Goal: Task Accomplishment & Management: Complete application form

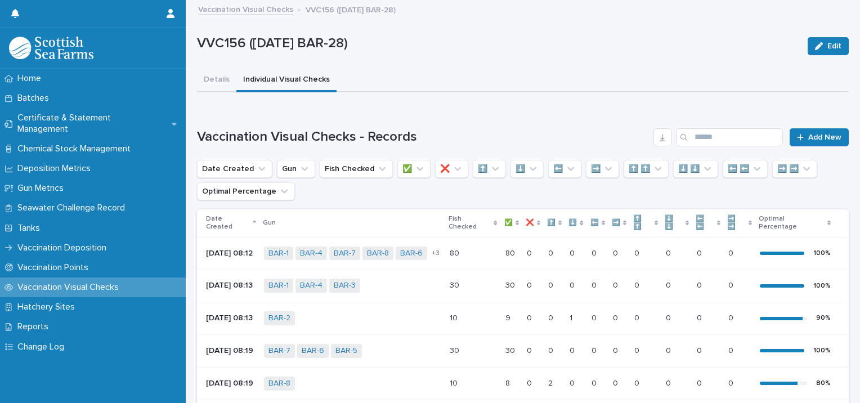
click at [808, 138] on span "Add New" at bounding box center [824, 137] width 33 height 8
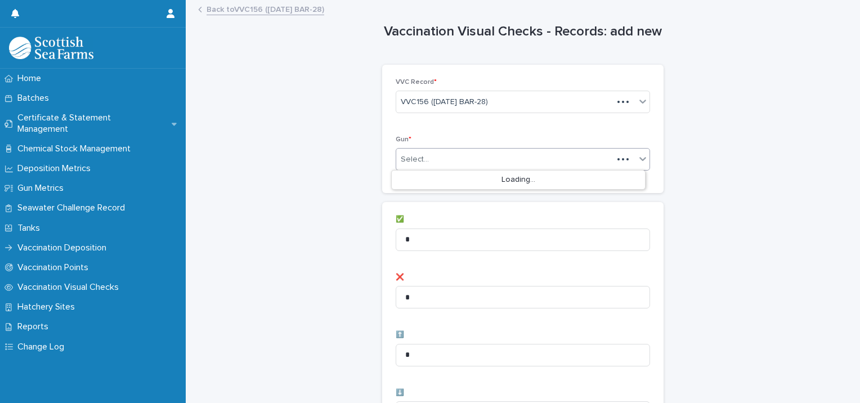
click at [425, 154] on div "Select..." at bounding box center [504, 159] width 217 height 19
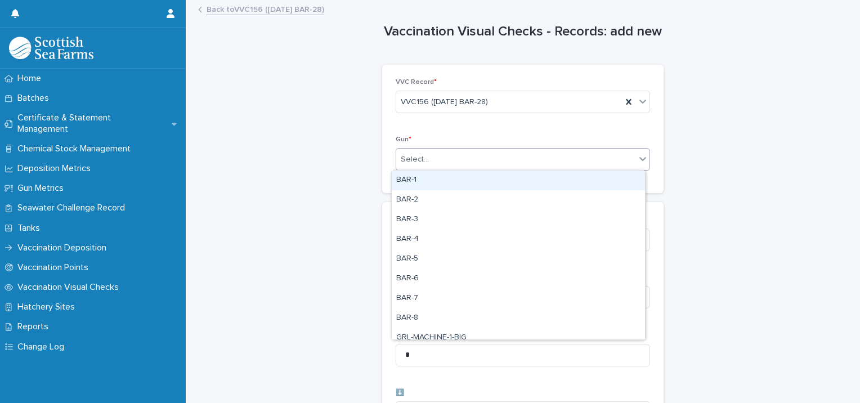
drag, startPoint x: 416, startPoint y: 180, endPoint x: 423, endPoint y: 182, distance: 7.0
click at [419, 181] on div "BAR-1" at bounding box center [518, 181] width 253 height 20
click at [495, 164] on div "BAR-1" at bounding box center [509, 160] width 226 height 20
click at [481, 180] on div "BAR-2" at bounding box center [518, 181] width 253 height 20
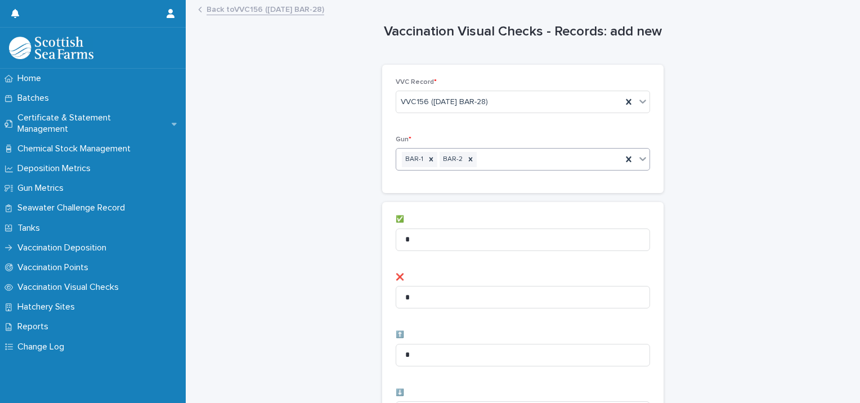
click at [521, 158] on div "BAR-1 BAR-2" at bounding box center [509, 160] width 226 height 20
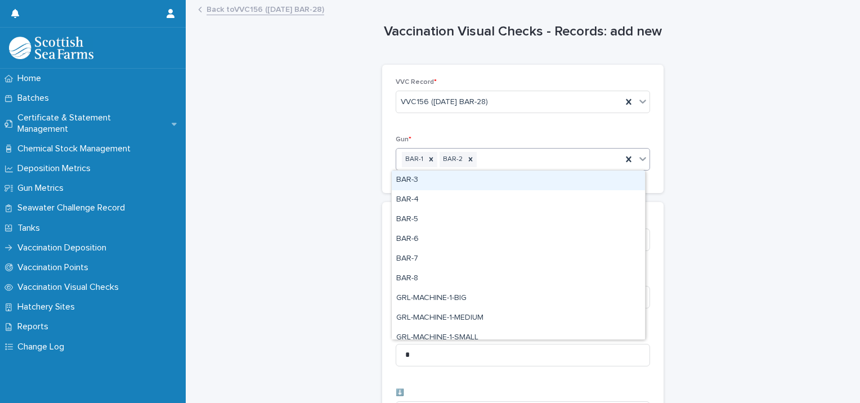
click at [510, 180] on div "BAR-3" at bounding box center [518, 181] width 253 height 20
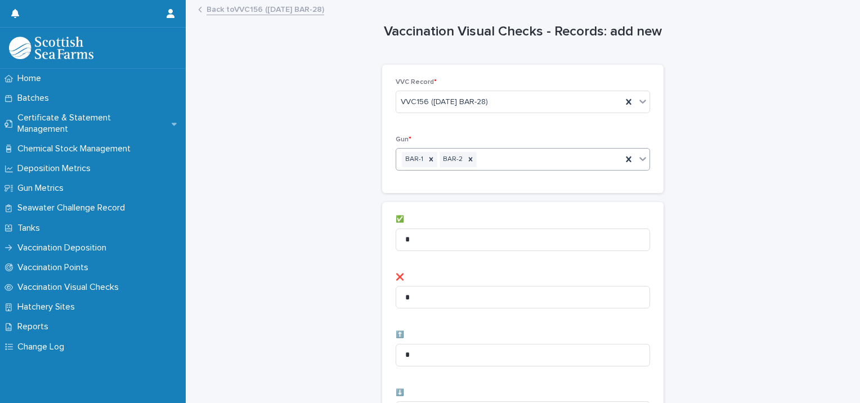
click at [563, 159] on div "BAR-1 BAR-2" at bounding box center [509, 160] width 226 height 20
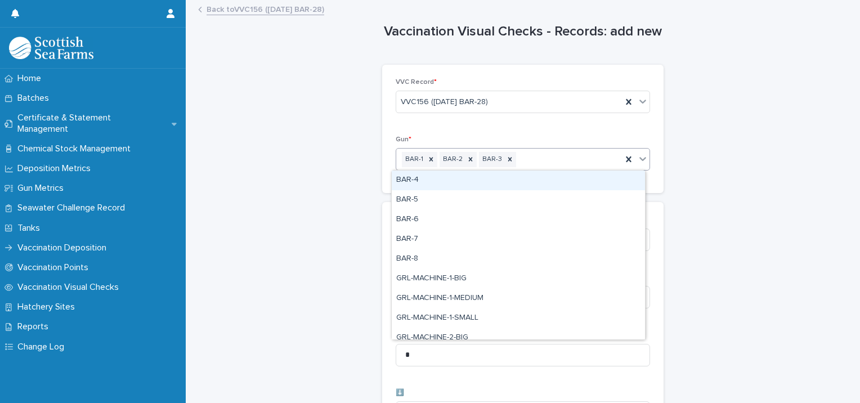
click at [430, 182] on div "BAR-4" at bounding box center [518, 181] width 253 height 20
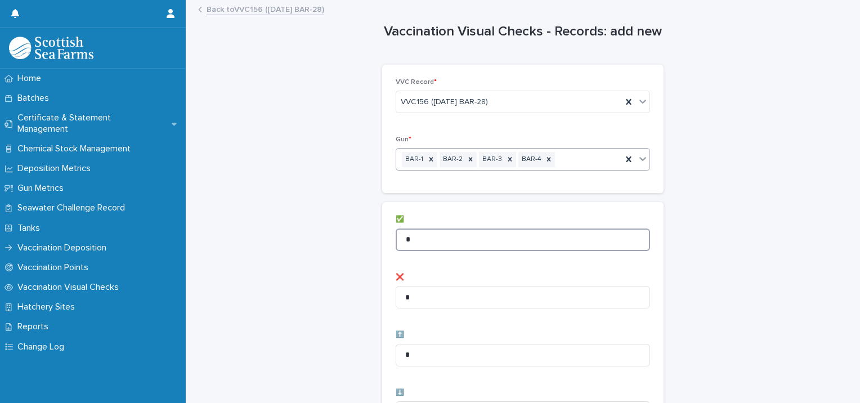
drag, startPoint x: 414, startPoint y: 232, endPoint x: 362, endPoint y: 233, distance: 51.8
type input "**"
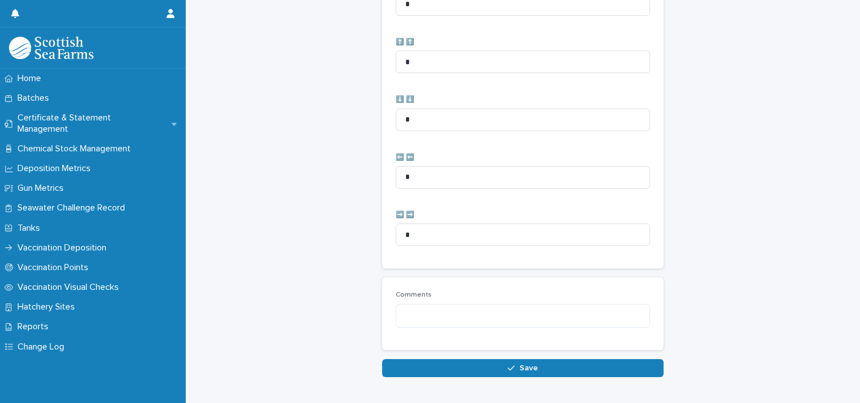
scroll to position [562, 0]
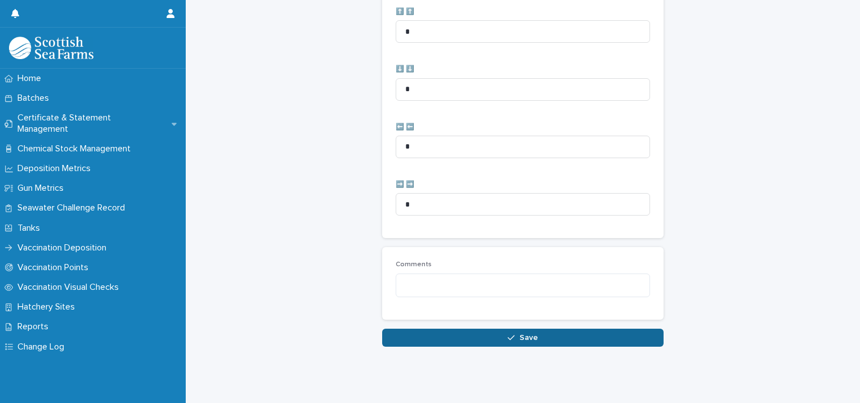
click at [427, 331] on button "Save" at bounding box center [522, 338] width 281 height 18
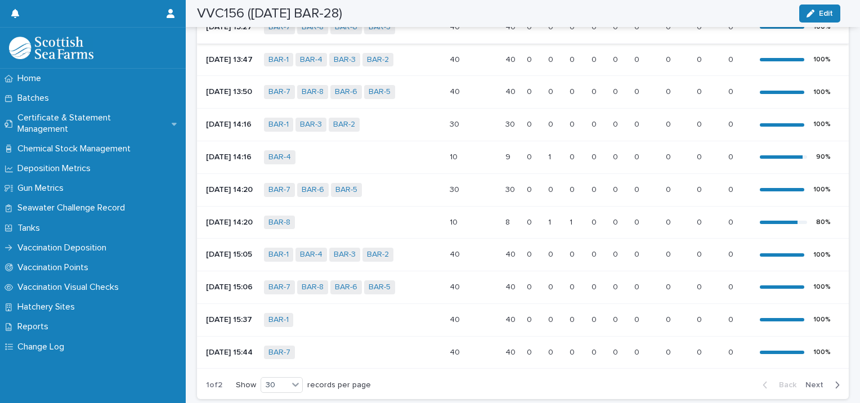
scroll to position [1058, 0]
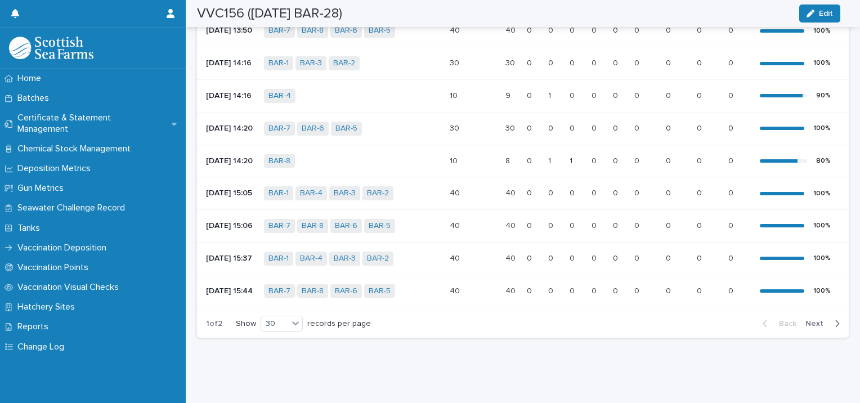
click at [808, 320] on span "Next" at bounding box center [817, 324] width 25 height 8
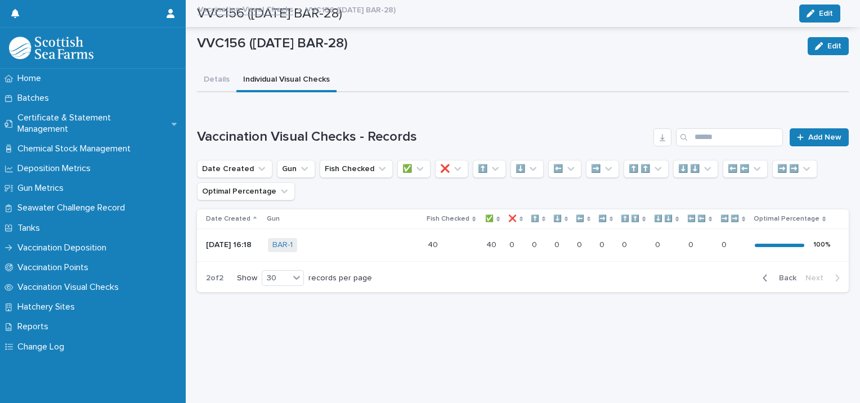
scroll to position [8, 0]
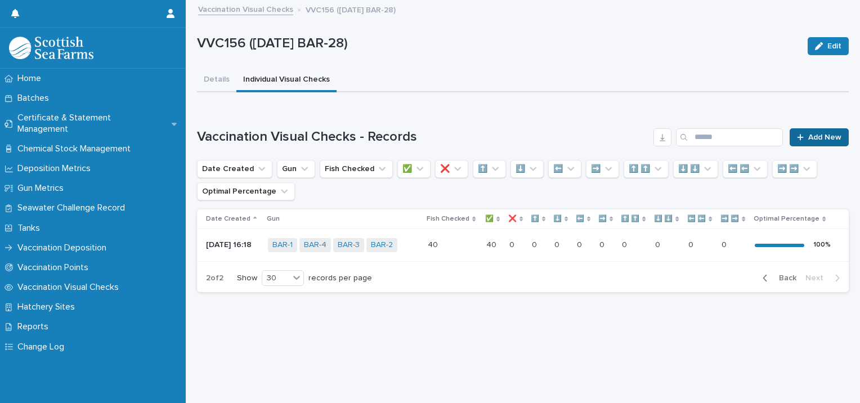
click at [815, 133] on link "Add New" at bounding box center [819, 137] width 59 height 18
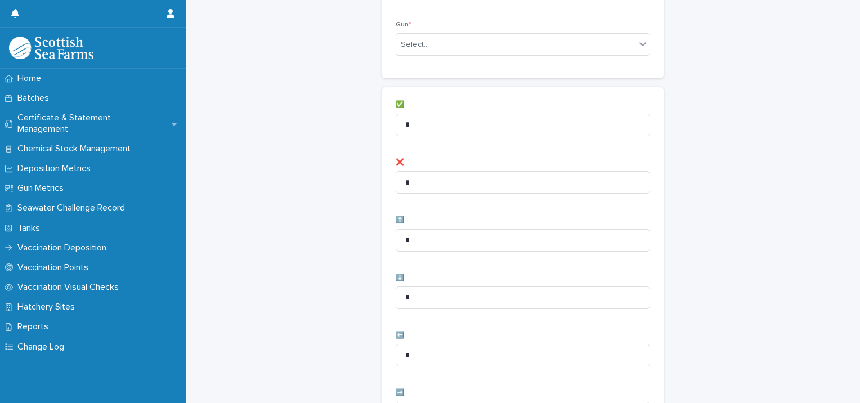
scroll to position [122, 0]
click at [457, 41] on div "Select..." at bounding box center [515, 38] width 239 height 19
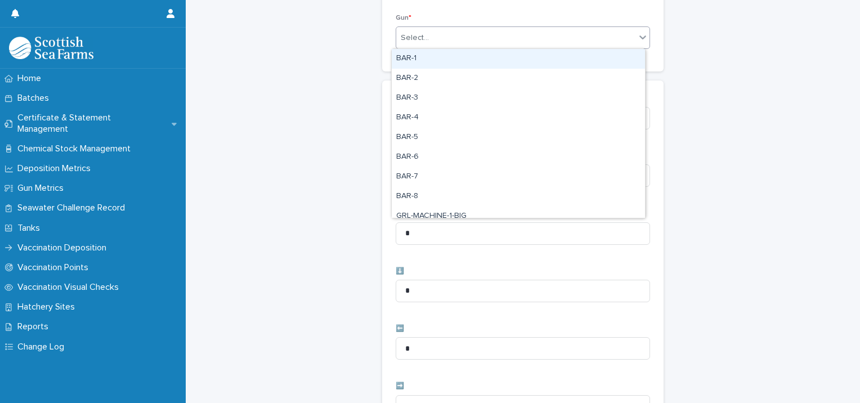
click at [454, 56] on div "BAR-1" at bounding box center [518, 59] width 253 height 20
click at [432, 36] on div "BAR-1" at bounding box center [509, 38] width 226 height 20
click at [428, 38] on icon at bounding box center [431, 38] width 8 height 8
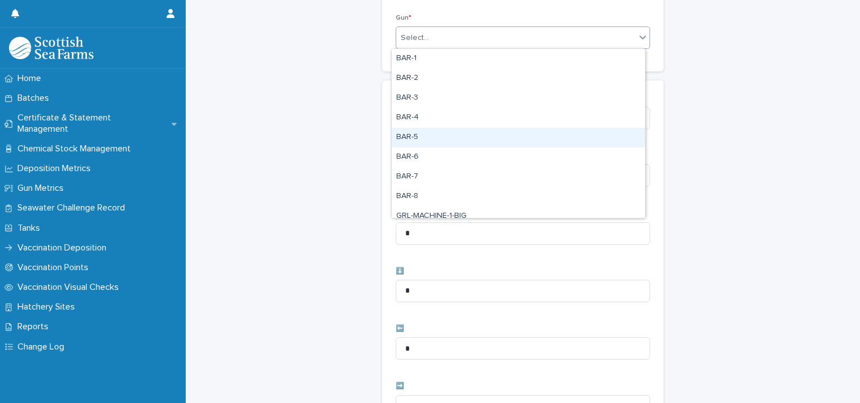
click at [419, 136] on div "BAR-5" at bounding box center [518, 138] width 253 height 20
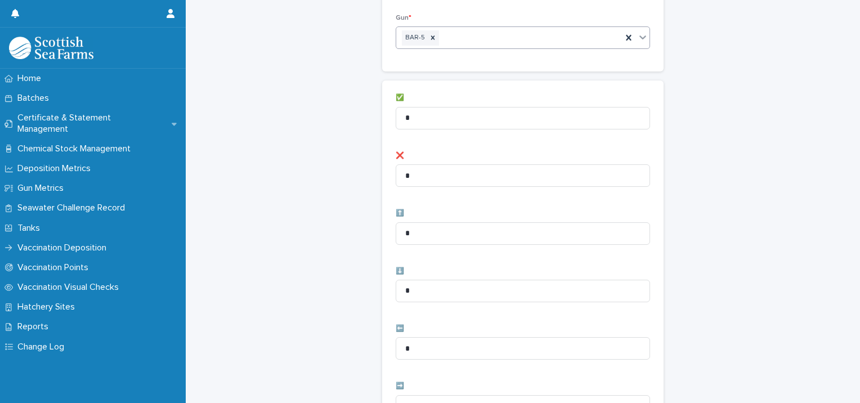
click at [473, 39] on div "BAR-5" at bounding box center [509, 38] width 226 height 20
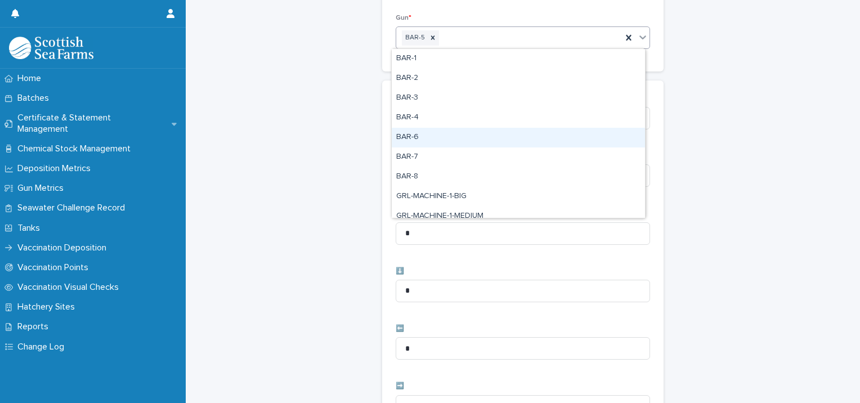
click at [428, 136] on div "BAR-6" at bounding box center [518, 138] width 253 height 20
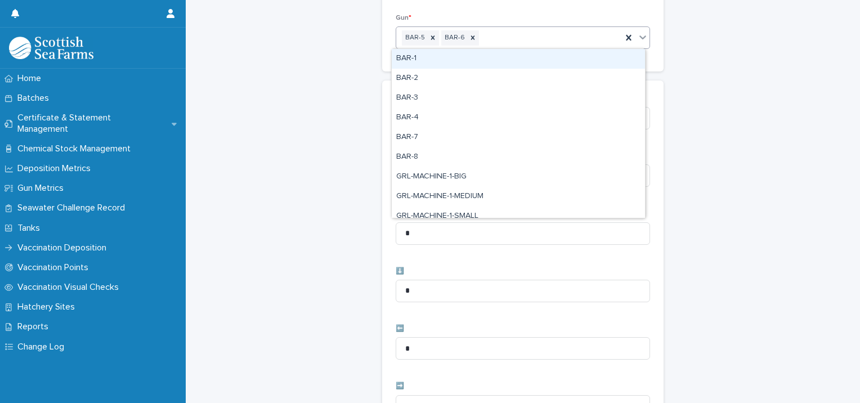
click at [513, 36] on div "BAR-5 BAR-6" at bounding box center [509, 38] width 226 height 20
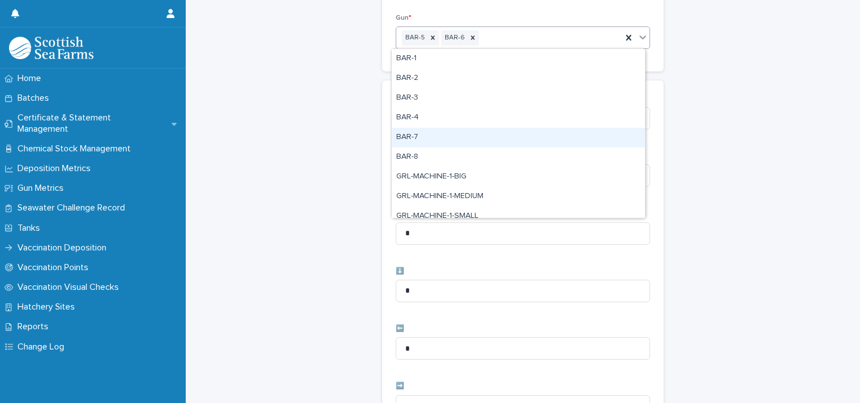
click at [438, 140] on div "BAR-7" at bounding box center [518, 138] width 253 height 20
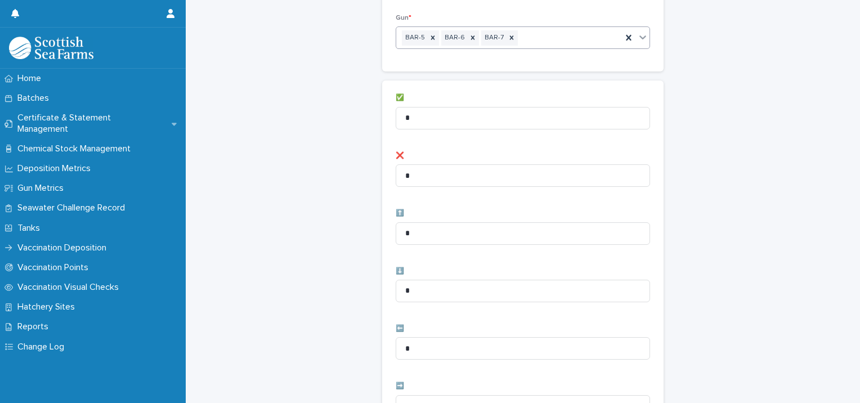
click at [540, 42] on div "BAR-5 BAR-6 BAR-7" at bounding box center [509, 38] width 226 height 20
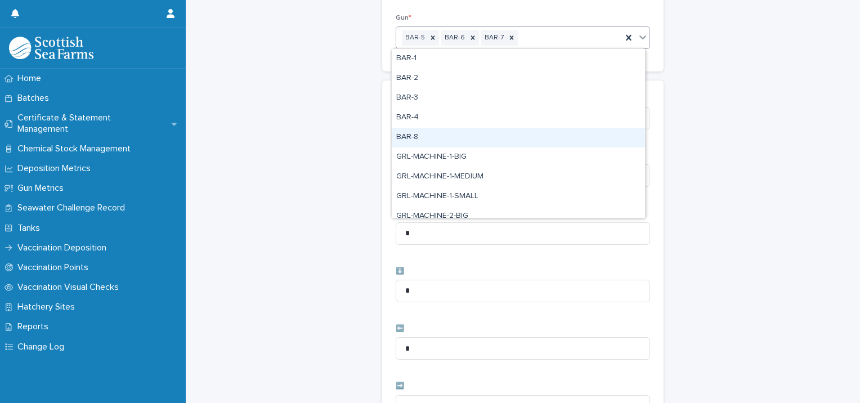
click at [450, 140] on div "BAR-8" at bounding box center [518, 138] width 253 height 20
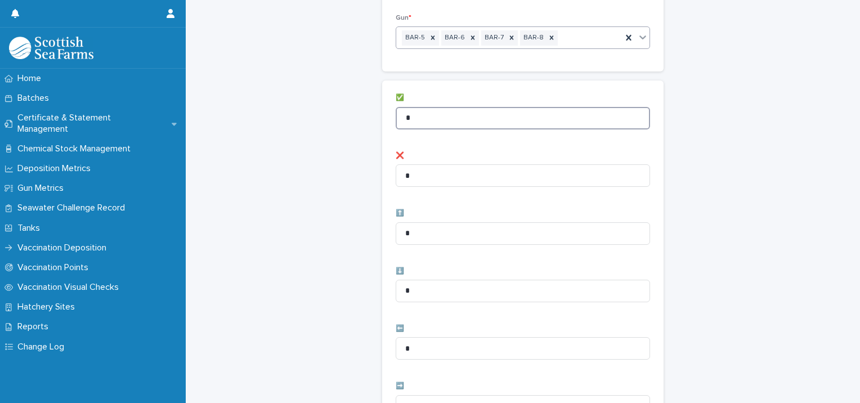
drag, startPoint x: 420, startPoint y: 118, endPoint x: 346, endPoint y: 127, distance: 75.3
click at [348, 128] on div "Vaccination Visual Checks - Records: add new Loading... Saving… Loading... Savi…" at bounding box center [523, 329] width 652 height 899
type input "**"
click at [332, 168] on div "Vaccination Visual Checks - Records: add new Loading... Saving… Loading... Savi…" at bounding box center [523, 329] width 652 height 899
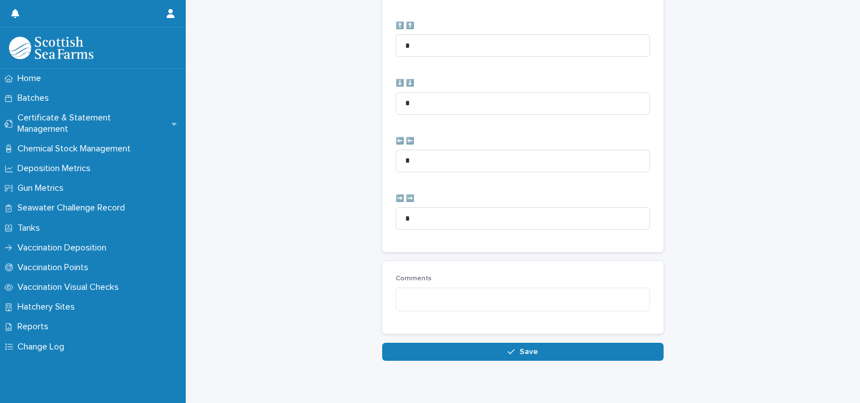
scroll to position [562, 0]
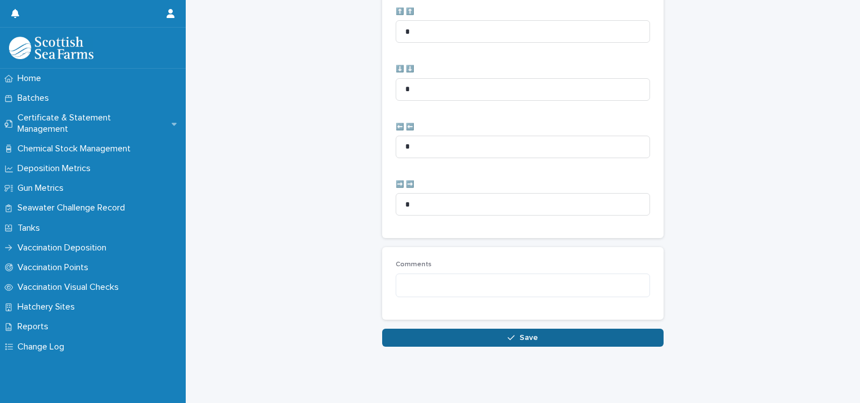
click at [421, 329] on button "Save" at bounding box center [522, 338] width 281 height 18
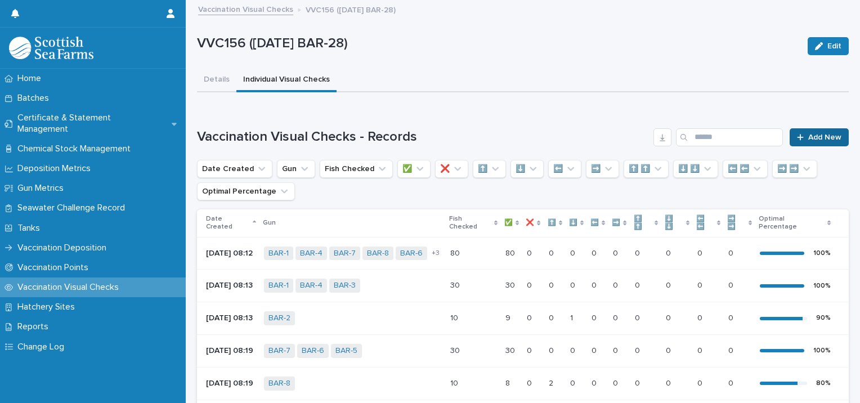
click at [808, 135] on span "Add New" at bounding box center [824, 137] width 33 height 8
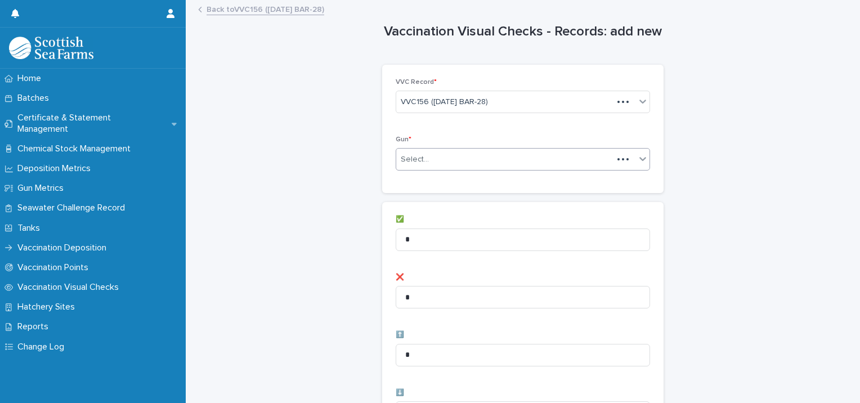
click at [426, 155] on div "Select..." at bounding box center [504, 159] width 217 height 19
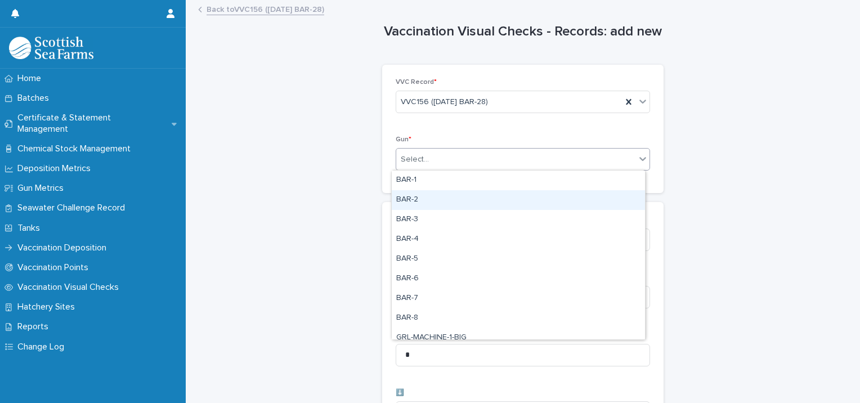
click at [415, 200] on div "BAR-2" at bounding box center [518, 200] width 253 height 20
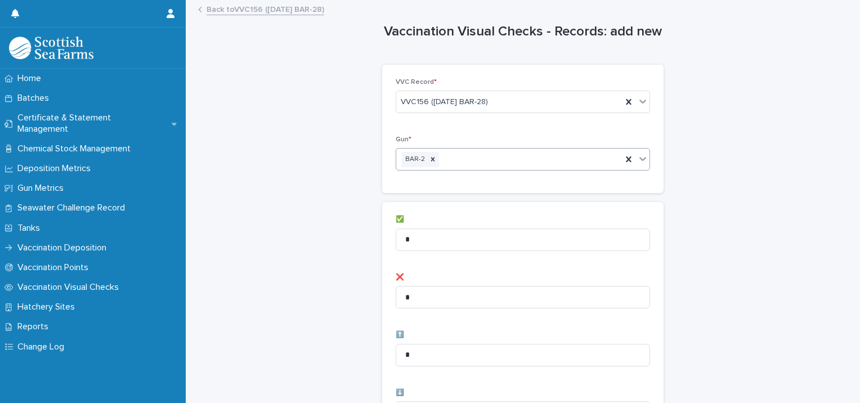
click at [461, 160] on div "BAR-2" at bounding box center [509, 160] width 226 height 20
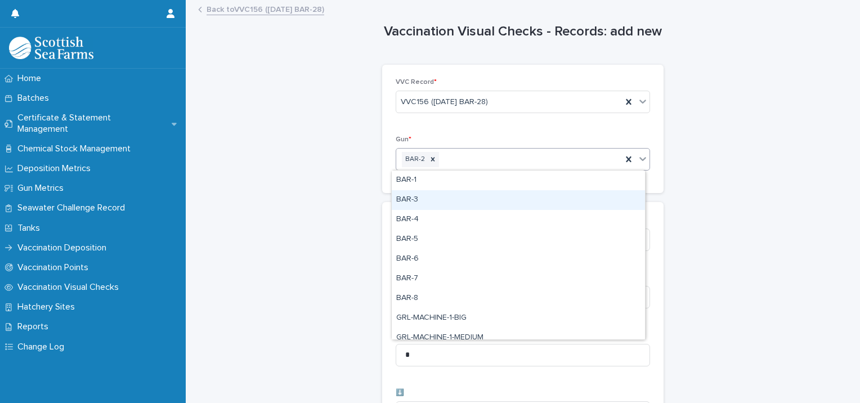
click at [430, 204] on div "BAR-3" at bounding box center [518, 200] width 253 height 20
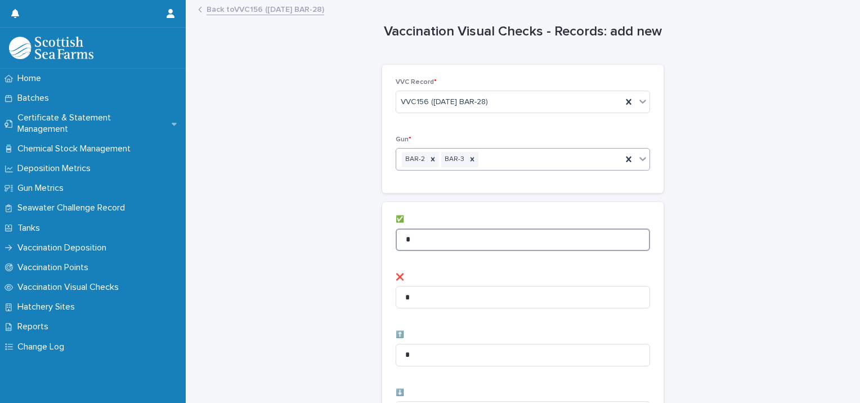
drag, startPoint x: 410, startPoint y: 239, endPoint x: 387, endPoint y: 226, distance: 26.5
click at [396, 231] on input "*" at bounding box center [523, 239] width 254 height 23
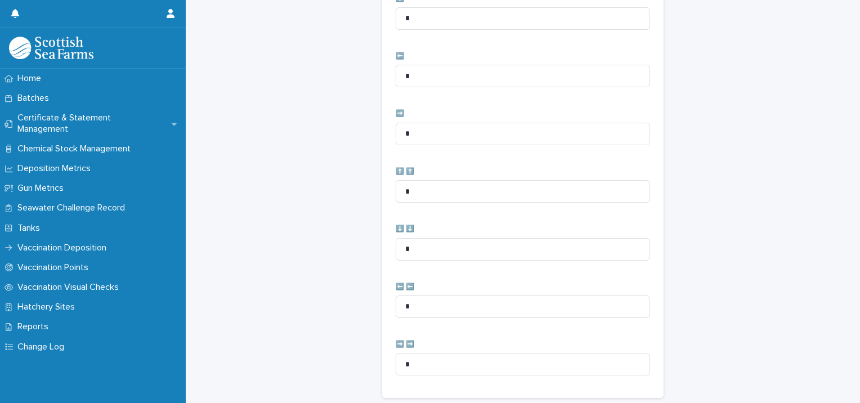
scroll to position [562, 0]
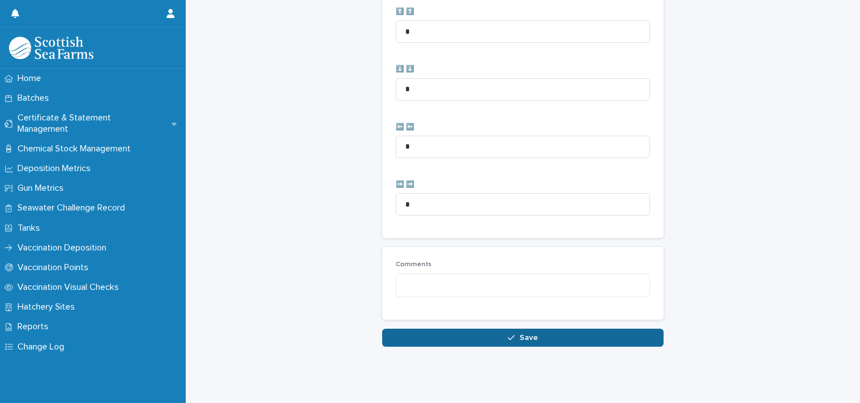
type input "**"
click at [563, 334] on button "Save" at bounding box center [522, 338] width 281 height 18
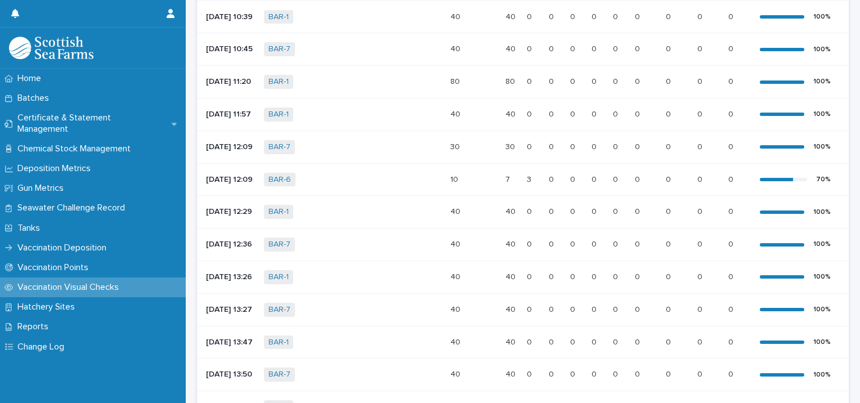
scroll to position [560, 0]
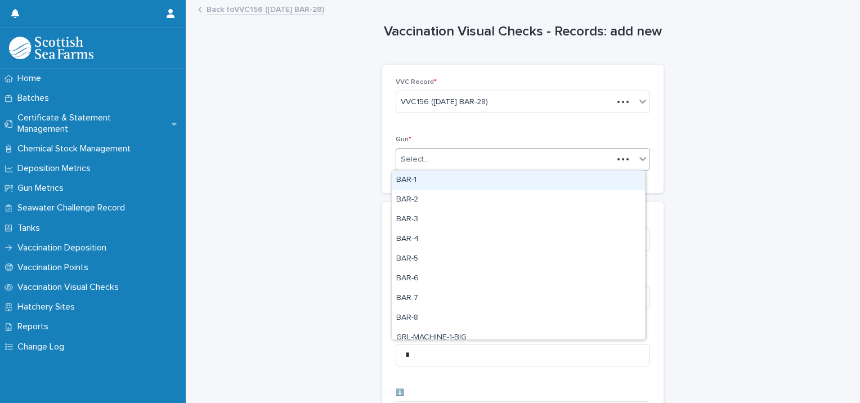
type input "*"
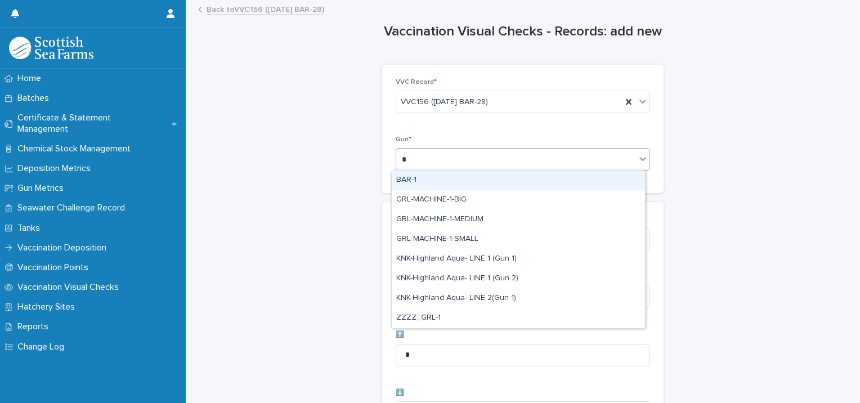
click at [414, 177] on div "BAR-1" at bounding box center [518, 181] width 253 height 20
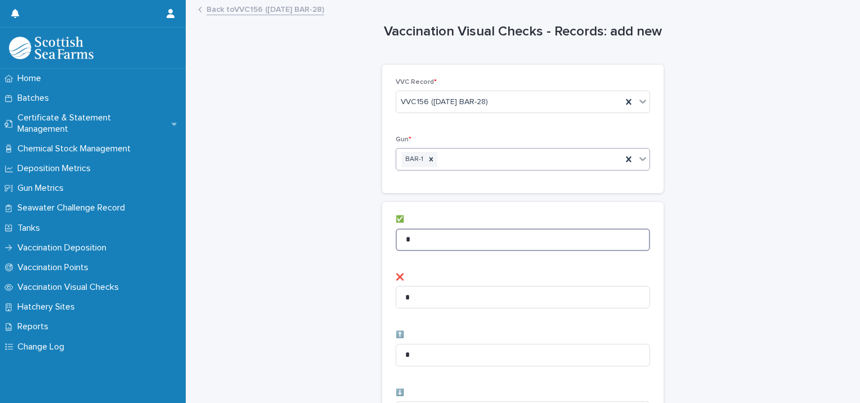
drag, startPoint x: 412, startPoint y: 236, endPoint x: 370, endPoint y: 227, distance: 43.0
click at [396, 232] on input "*" at bounding box center [523, 239] width 254 height 23
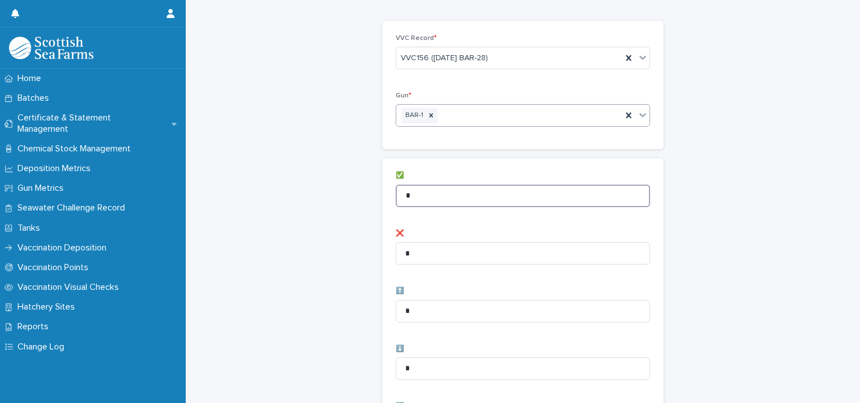
scroll to position [113, 0]
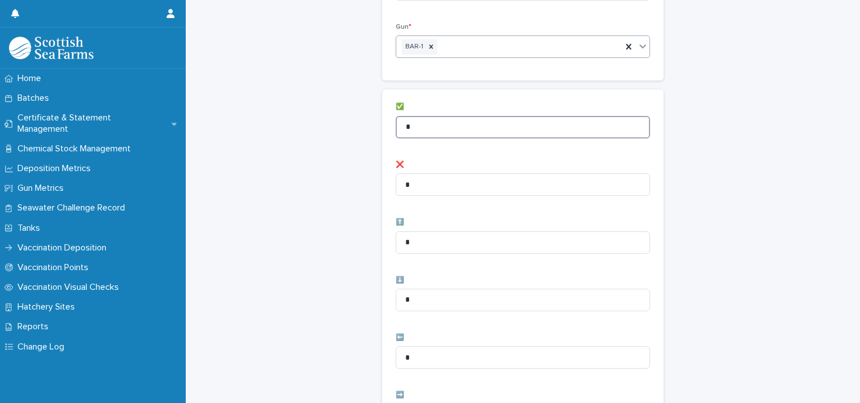
type input "*"
click at [389, 295] on div "✅ * ❌ * ⬆️ * ⬇️ * ⬅️ * ➡️ * ⬆️ ⬆️ * ⬇️ ⬇️ * ⬅️ ⬅️ * ➡️ ➡️ *" at bounding box center [522, 384] width 281 height 590
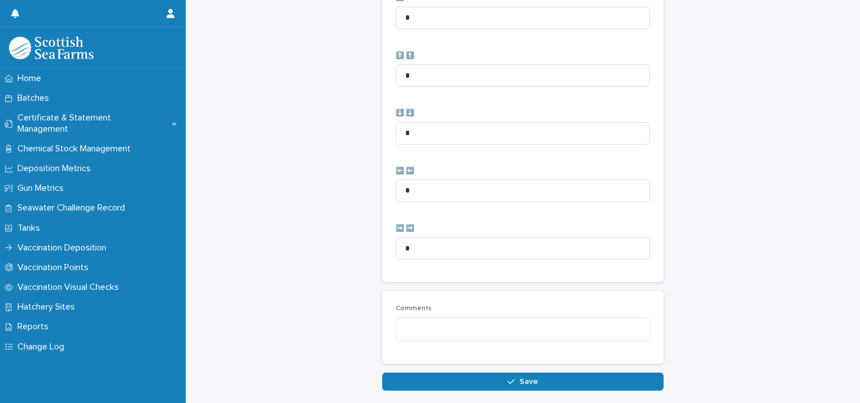
scroll to position [562, 0]
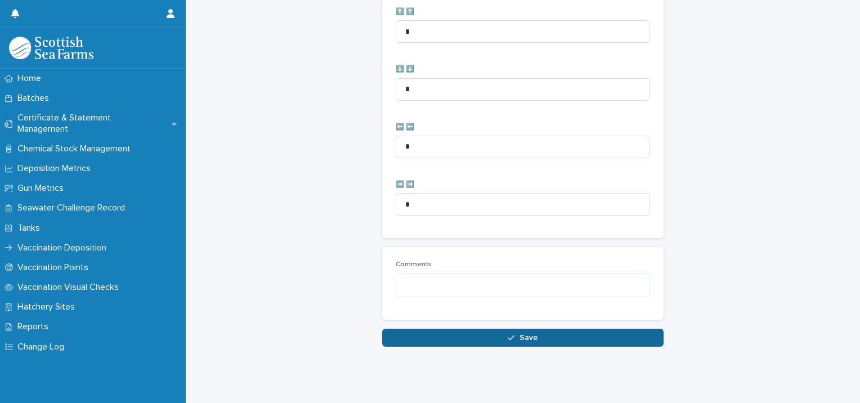
type input "*"
click at [457, 329] on button "Save" at bounding box center [522, 338] width 281 height 18
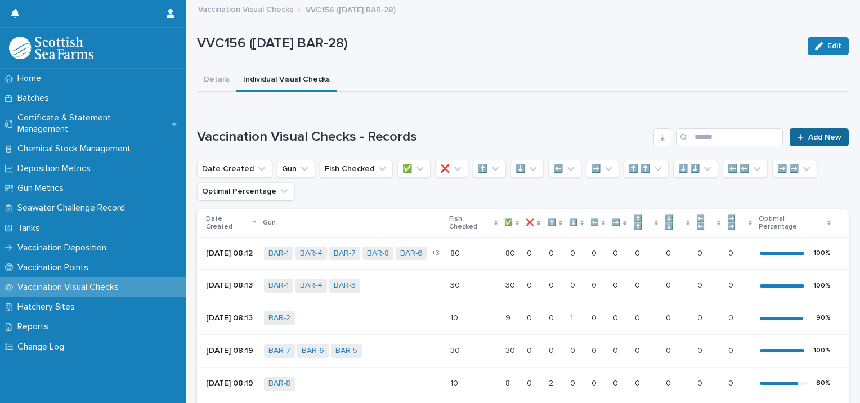
click at [817, 133] on span "Add New" at bounding box center [824, 137] width 33 height 8
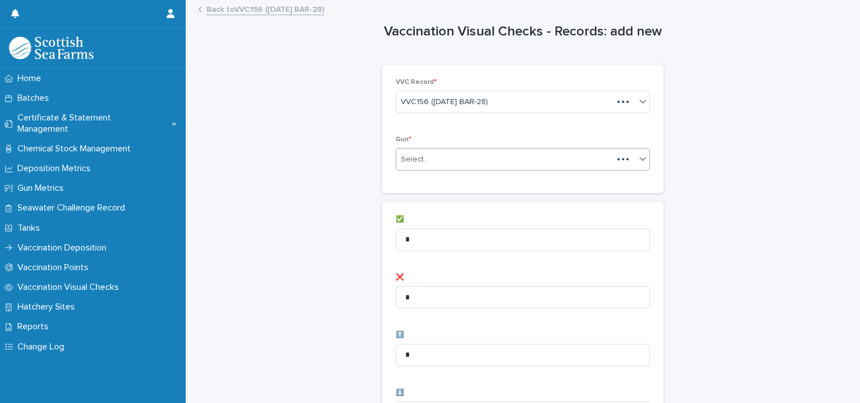
click at [448, 158] on div "Select..." at bounding box center [504, 159] width 217 height 19
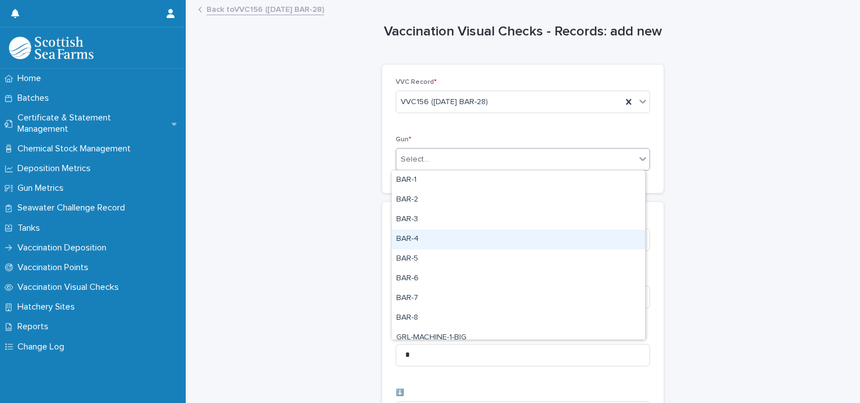
click at [423, 236] on div "BAR-4" at bounding box center [518, 240] width 253 height 20
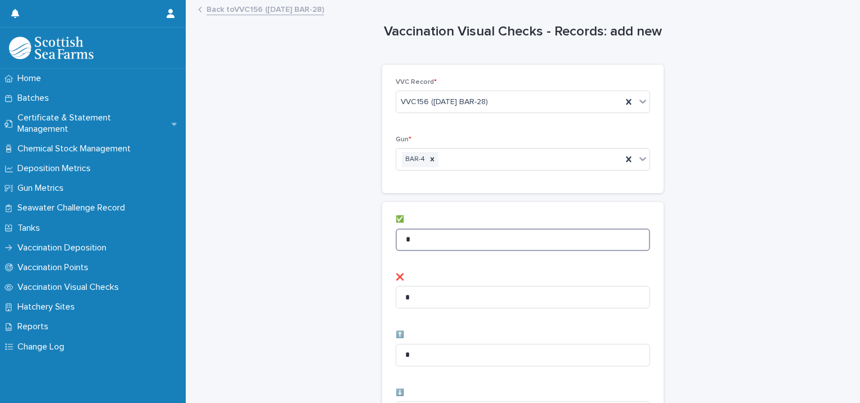
drag, startPoint x: 419, startPoint y: 242, endPoint x: 380, endPoint y: 229, distance: 40.4
click at [401, 237] on input "*" at bounding box center [523, 239] width 254 height 23
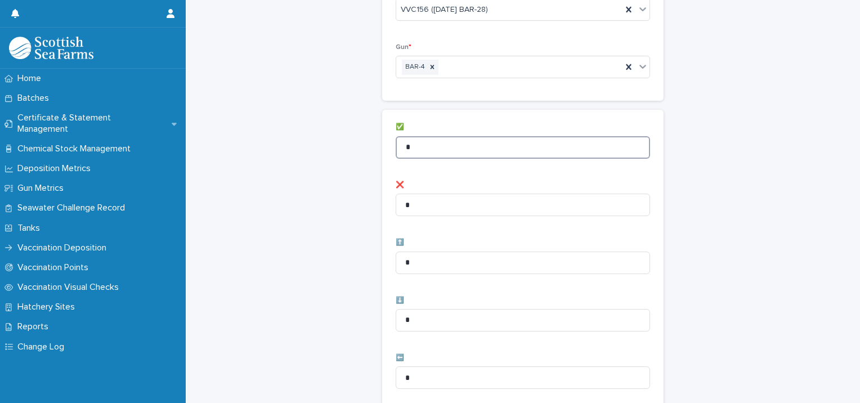
scroll to position [113, 0]
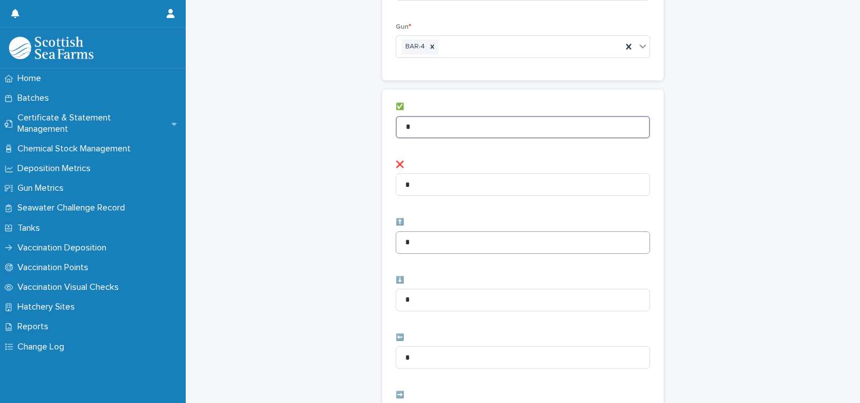
type input "*"
drag, startPoint x: 429, startPoint y: 247, endPoint x: 317, endPoint y: 248, distance: 112.0
click at [364, 246] on div "Vaccination Visual Checks - Records: add new Loading... Saving… Loading... Savi…" at bounding box center [523, 338] width 652 height 899
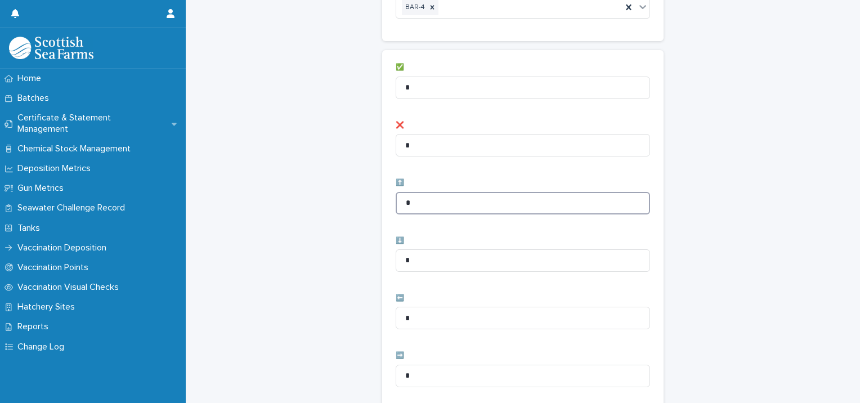
scroll to position [225, 0]
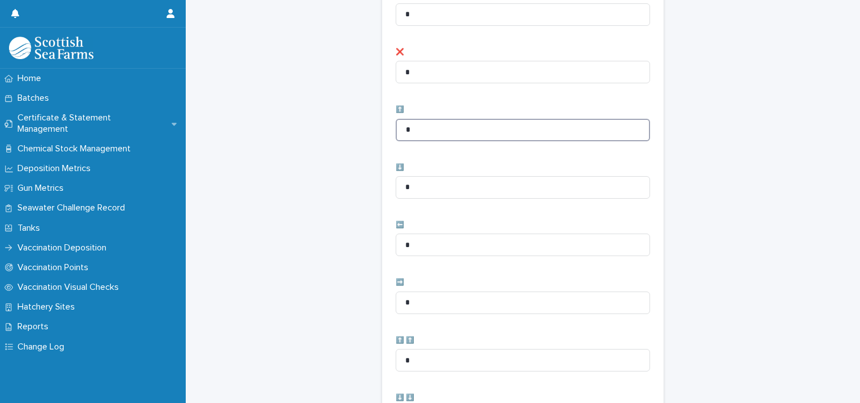
type input "*"
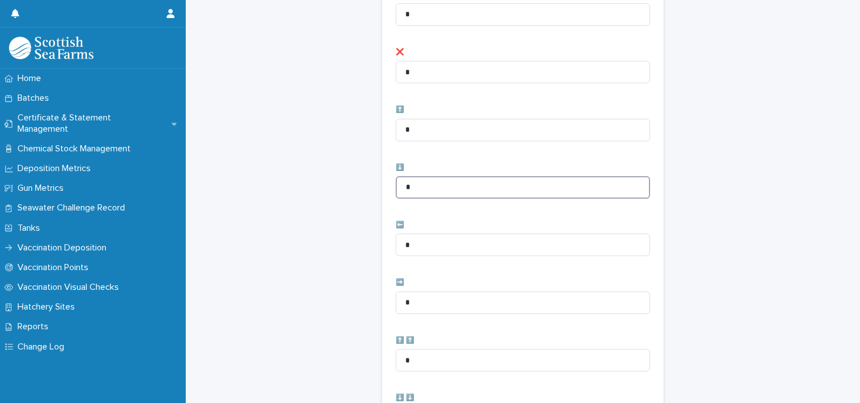
click at [331, 193] on div "Vaccination Visual Checks - Records: add new Loading... Saving… Loading... Savi…" at bounding box center [523, 225] width 652 height 899
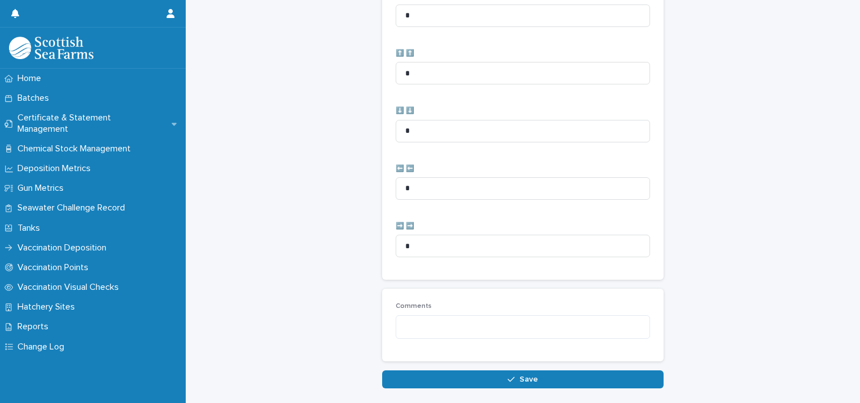
scroll to position [562, 0]
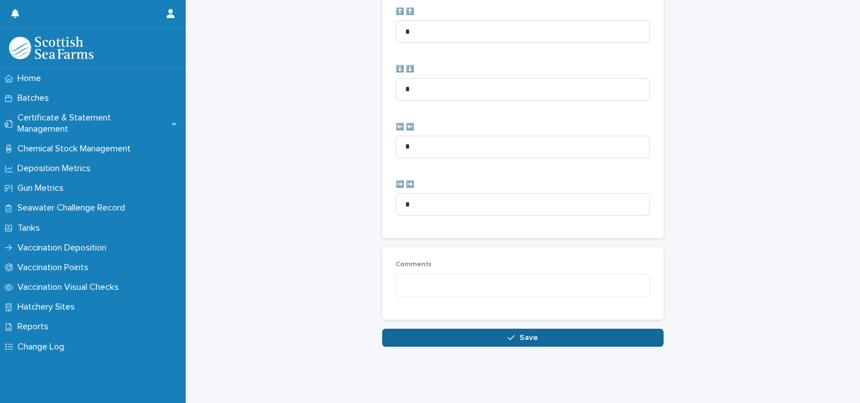
type input "*"
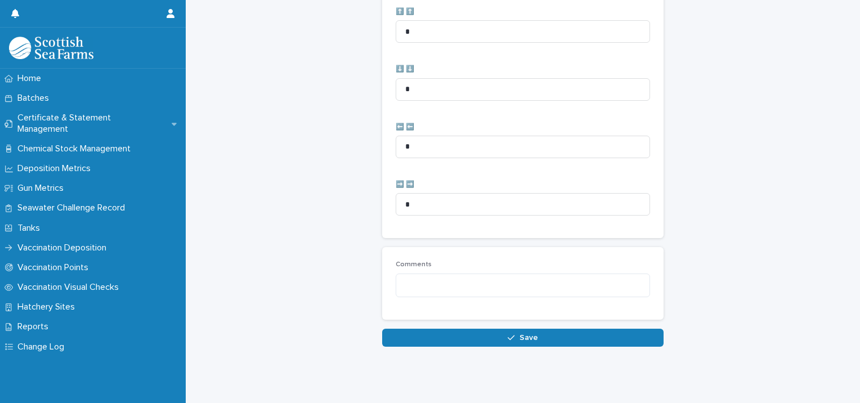
click at [470, 329] on button "Save" at bounding box center [522, 338] width 281 height 18
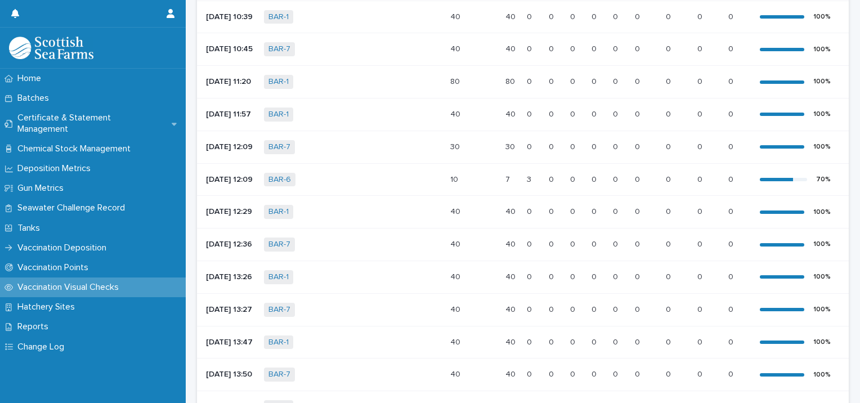
scroll to position [506, 0]
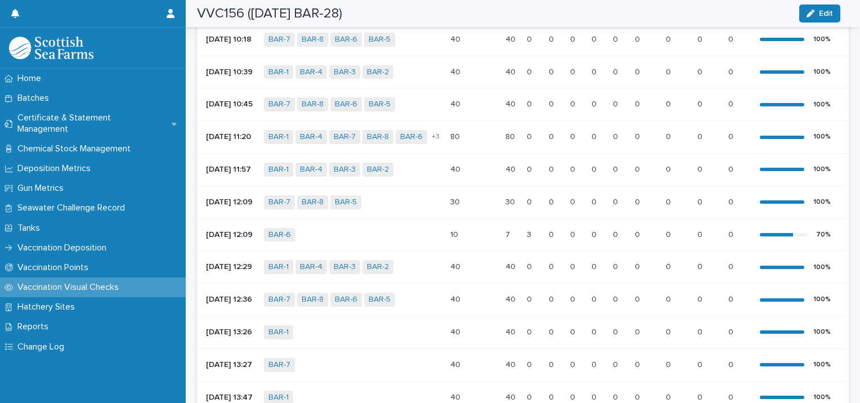
drag, startPoint x: 455, startPoint y: 322, endPoint x: 192, endPoint y: 86, distance: 353.4
click at [192, 86] on div "Loading... Saving… Loading... Saving… VVC156 ([DATE] BAR-28) Edit VVC156 ([DATE…" at bounding box center [522, 135] width 663 height 1280
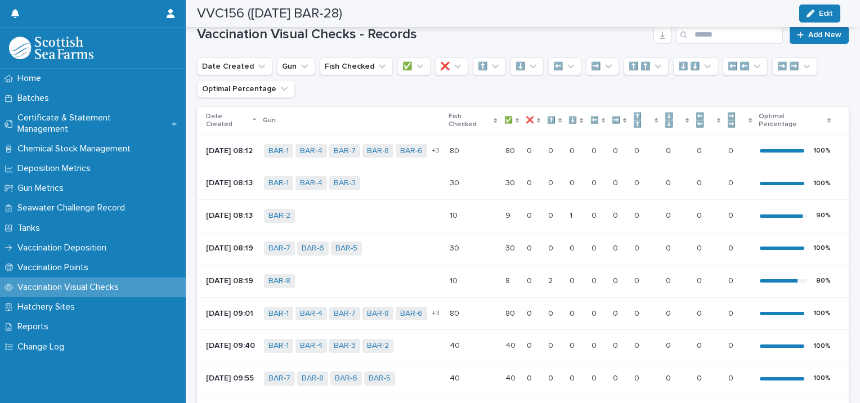
scroll to position [0, 0]
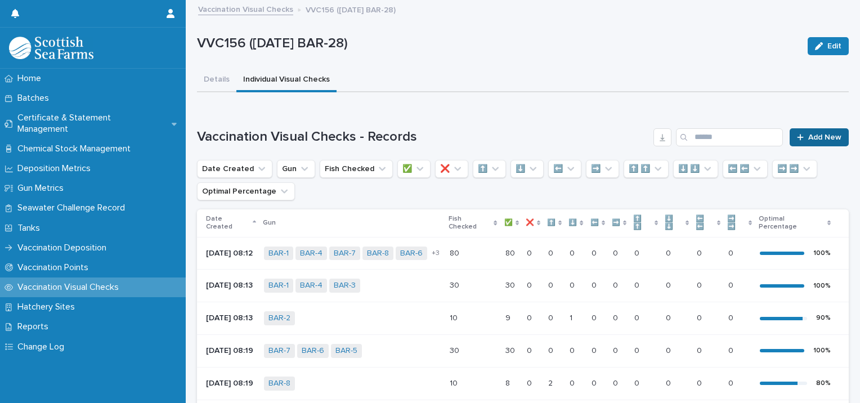
click at [822, 141] on link "Add New" at bounding box center [819, 137] width 59 height 18
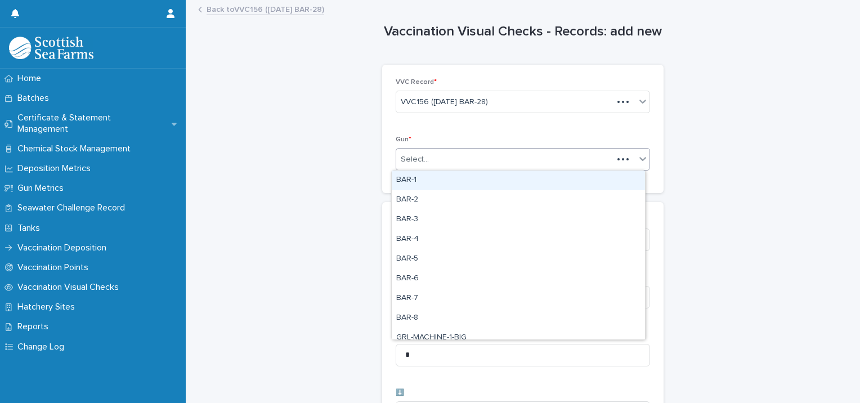
click at [425, 160] on div "Select..." at bounding box center [504, 159] width 217 height 19
click at [421, 180] on div "BAR-1" at bounding box center [518, 181] width 253 height 20
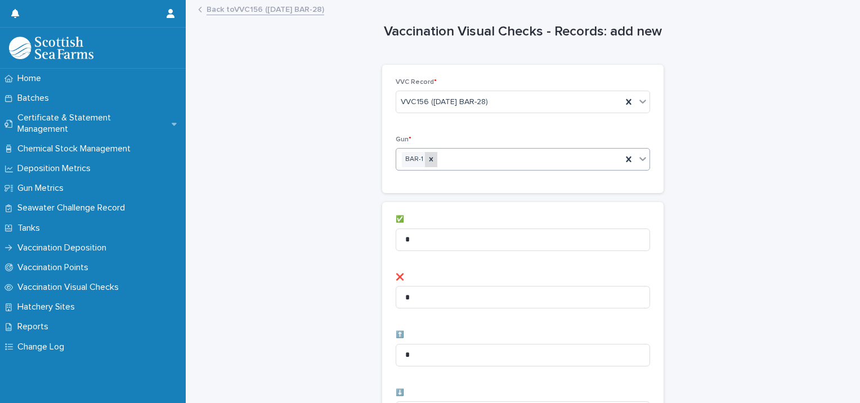
click at [427, 160] on icon at bounding box center [431, 159] width 8 height 8
click at [443, 160] on div "Select..." at bounding box center [515, 159] width 239 height 19
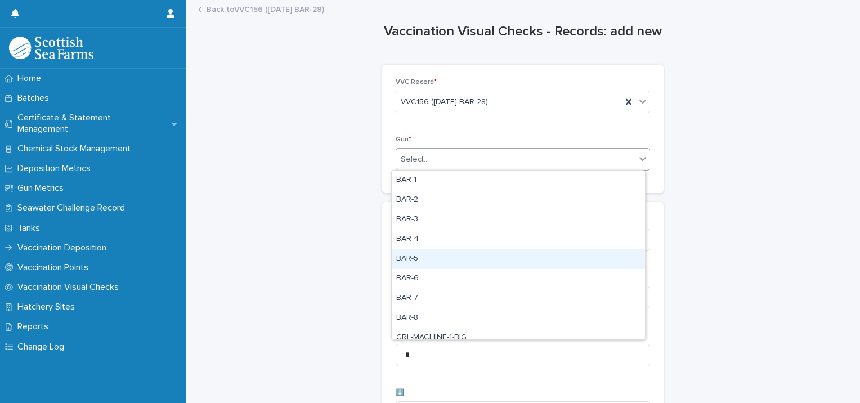
click at [430, 252] on div "BAR-5" at bounding box center [518, 259] width 253 height 20
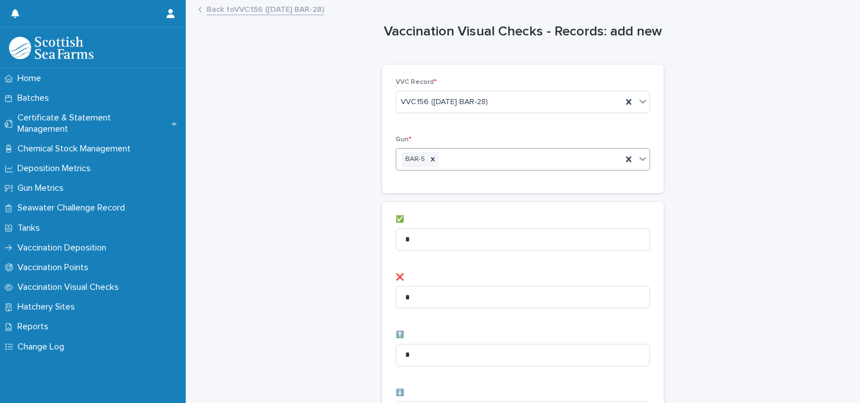
drag, startPoint x: 486, startPoint y: 153, endPoint x: 486, endPoint y: 164, distance: 10.7
click at [486, 156] on div "BAR-5" at bounding box center [509, 160] width 226 height 20
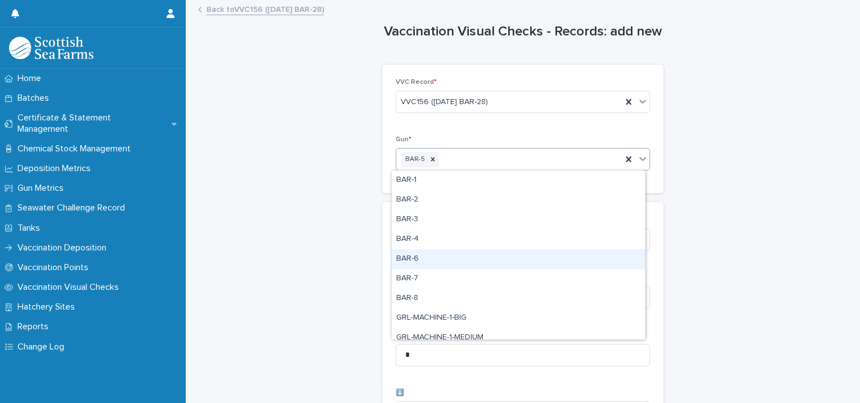
click at [421, 259] on div "BAR-6" at bounding box center [518, 259] width 253 height 20
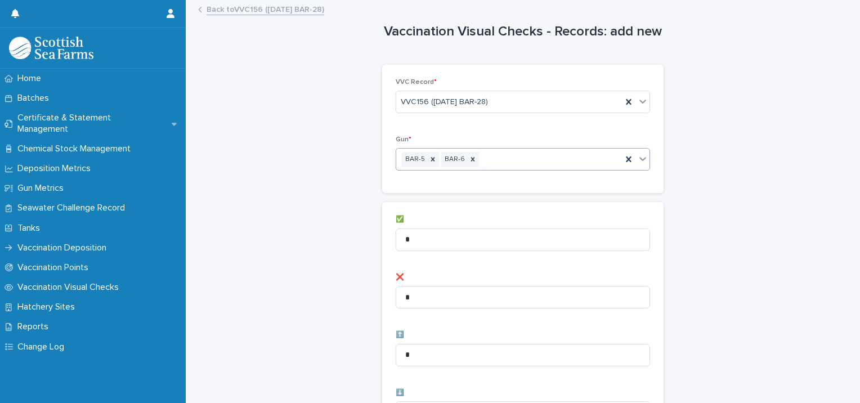
click at [536, 159] on div "BAR-5 BAR-6" at bounding box center [509, 160] width 226 height 20
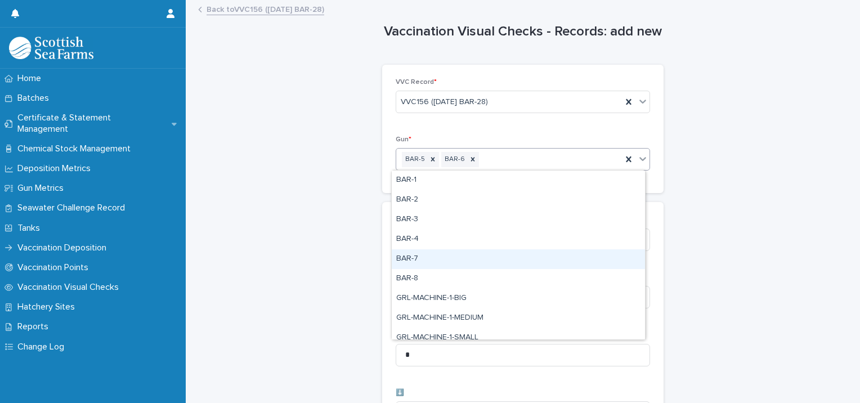
click at [450, 257] on div "BAR-7" at bounding box center [518, 259] width 253 height 20
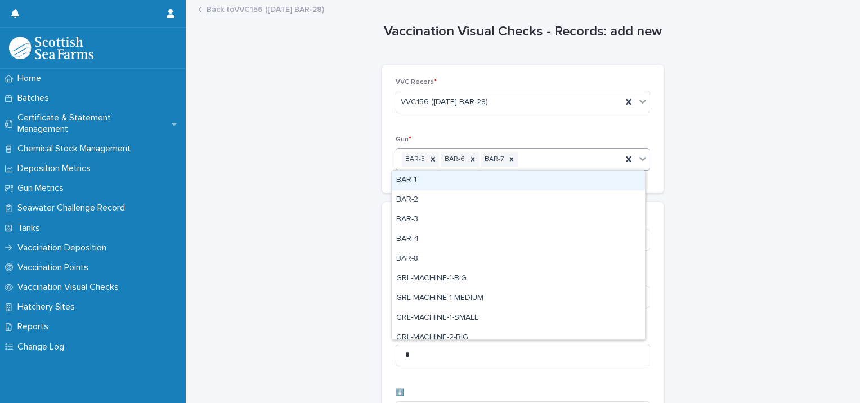
click at [558, 166] on div "BAR-5 BAR-6 BAR-7" at bounding box center [509, 160] width 226 height 20
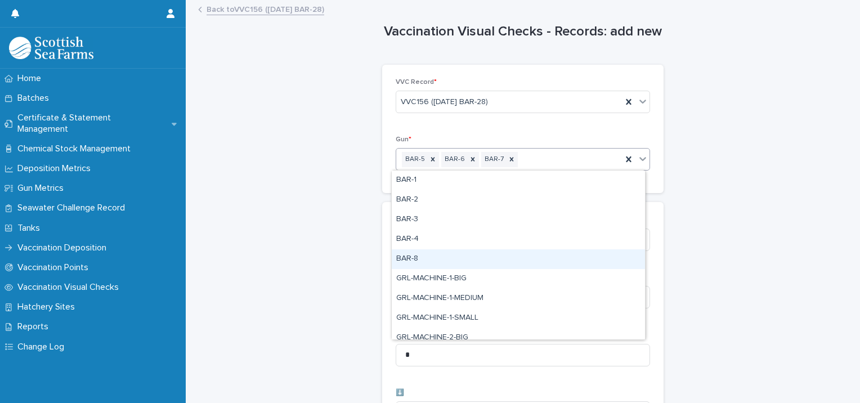
click at [456, 260] on div "BAR-8" at bounding box center [518, 259] width 253 height 20
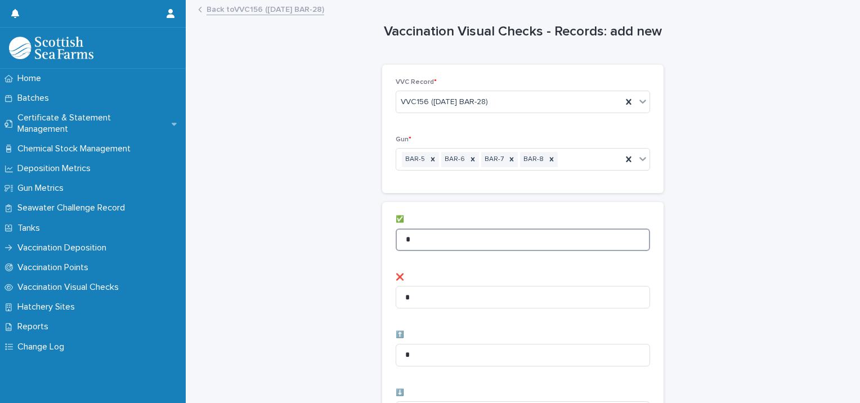
drag, startPoint x: 454, startPoint y: 239, endPoint x: 337, endPoint y: 226, distance: 118.4
type input "**"
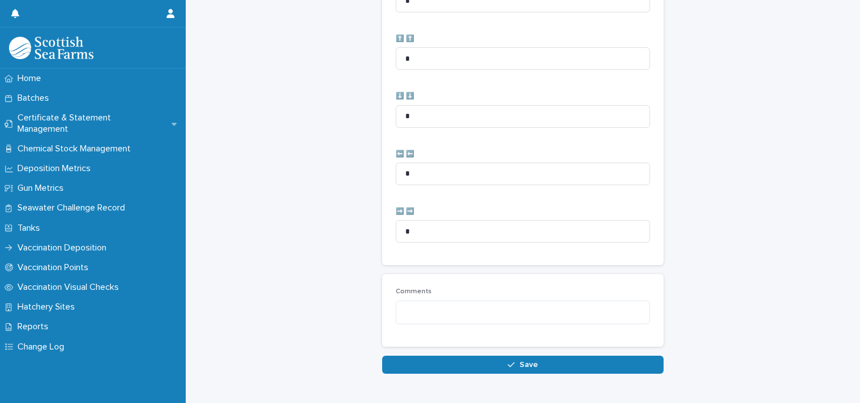
scroll to position [562, 0]
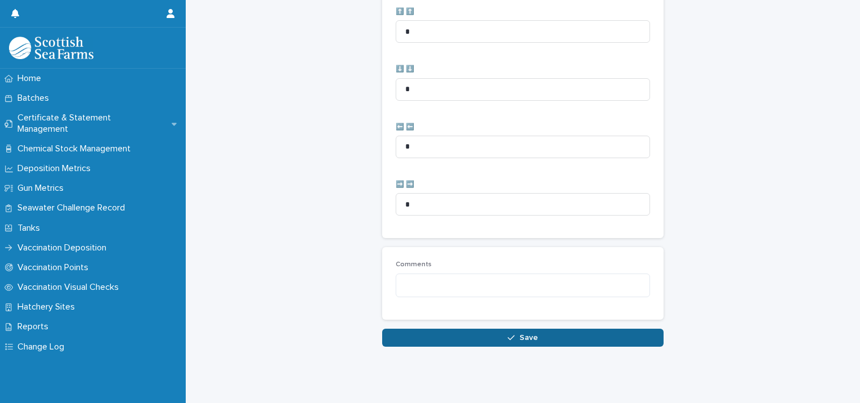
click at [407, 329] on button "Save" at bounding box center [522, 338] width 281 height 18
